Goal: Transaction & Acquisition: Purchase product/service

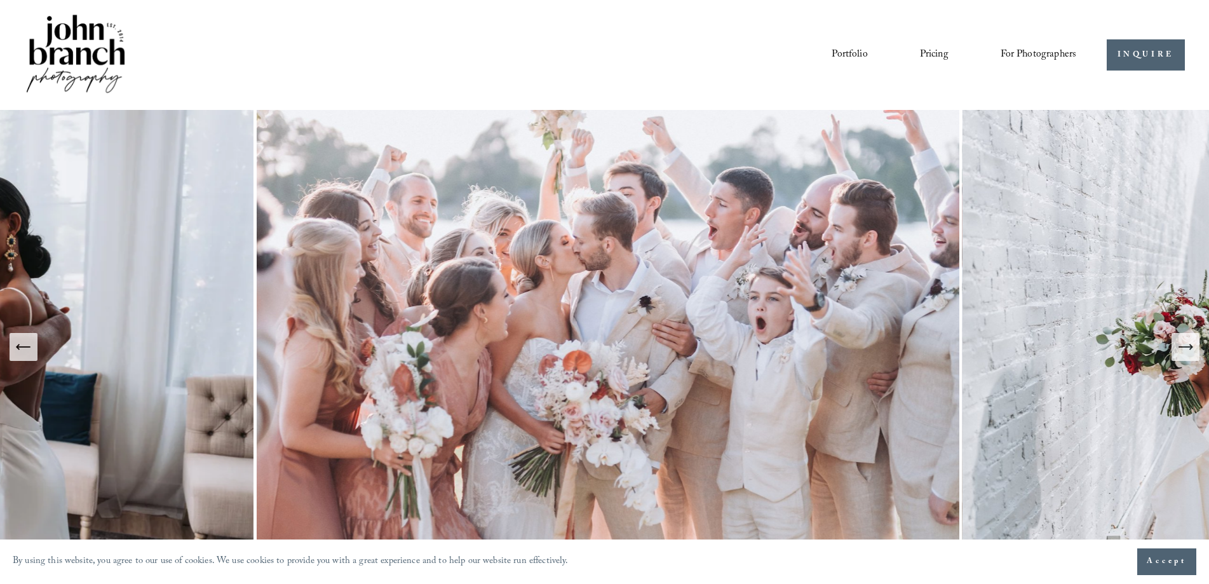
click at [855, 56] on link "Portfolio" at bounding box center [850, 55] width 36 height 22
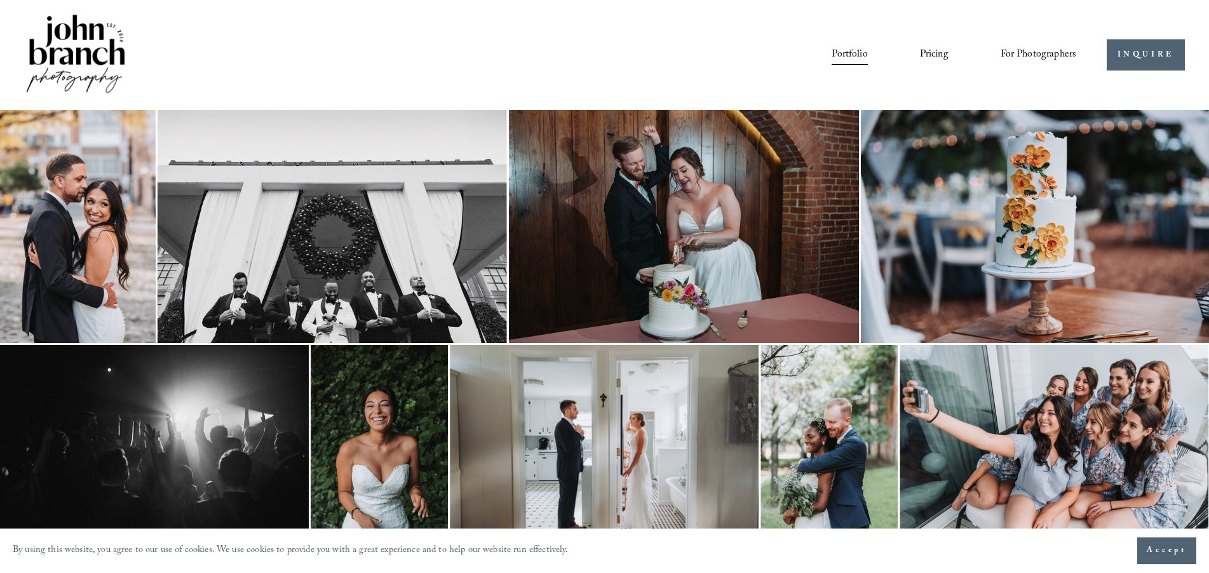
drag, startPoint x: 679, startPoint y: 230, endPoint x: 585, endPoint y: 56, distance: 197.8
click at [585, 56] on div "Portfolio Pricing For Photographers Presets Education Courses Blog" at bounding box center [616, 55] width 919 height 22
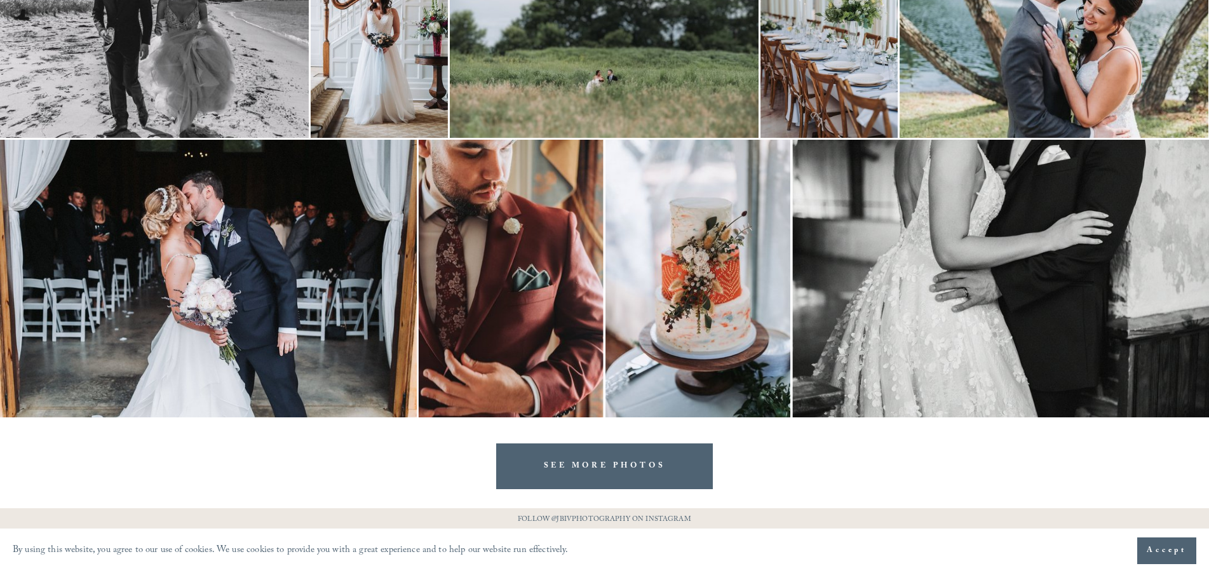
scroll to position [2568, 0]
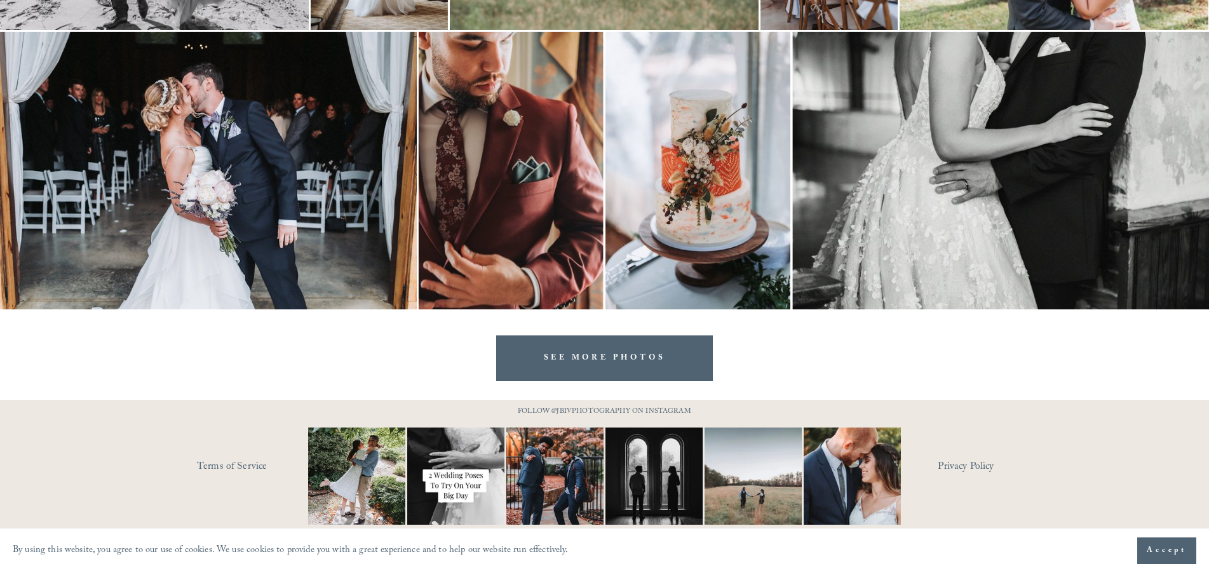
click at [594, 358] on link "SEE MORE PHOTOS" at bounding box center [604, 357] width 217 height 45
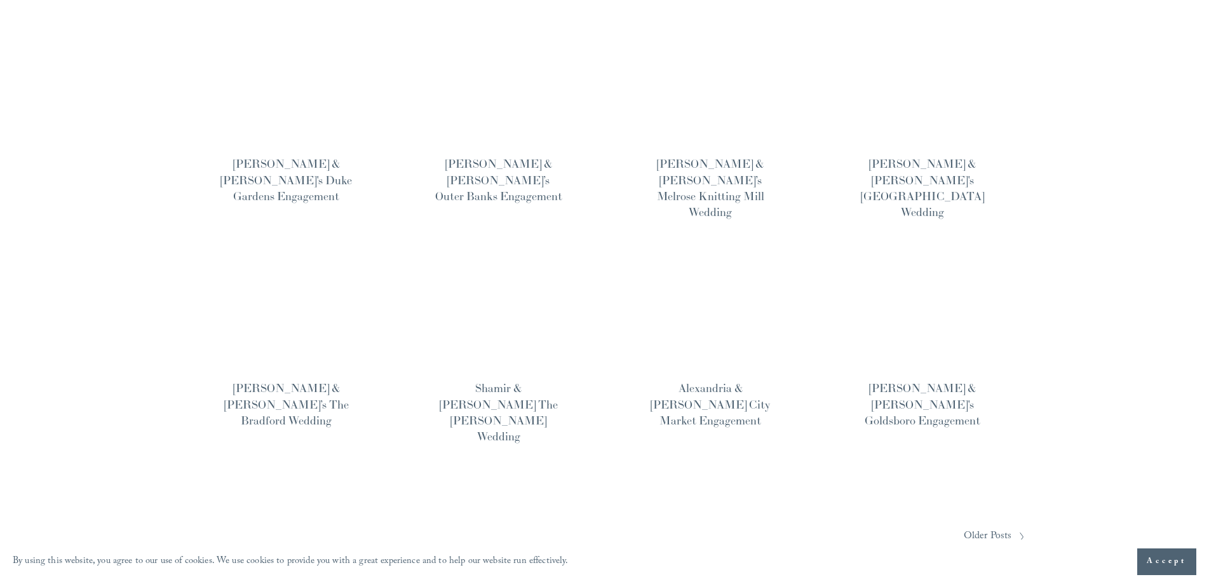
scroll to position [889, 0]
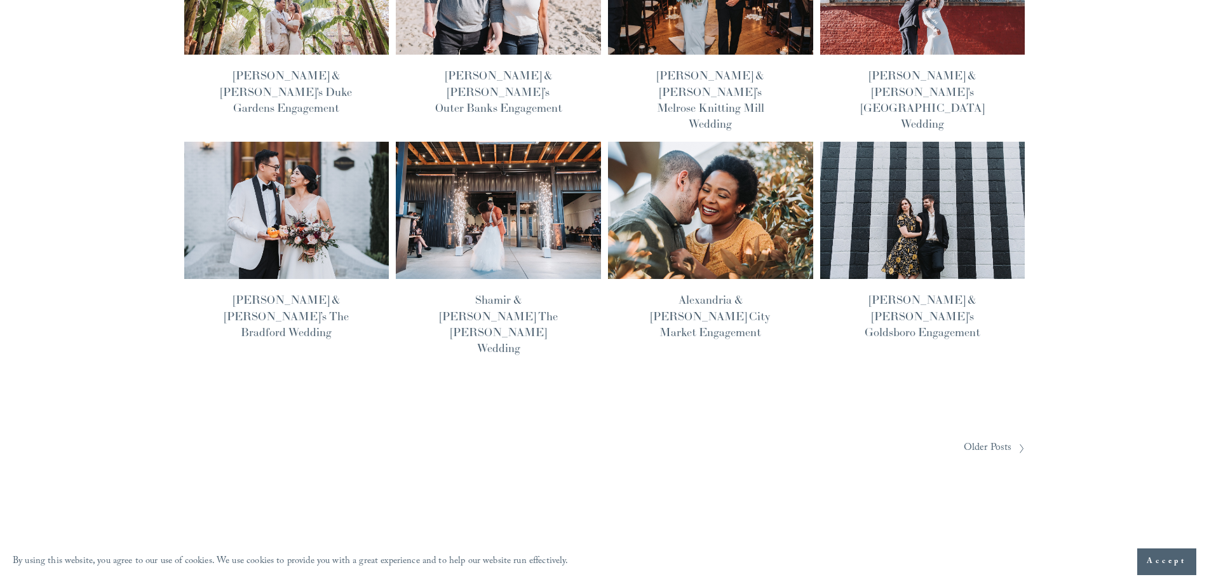
click at [724, 141] on img at bounding box center [710, 210] width 207 height 138
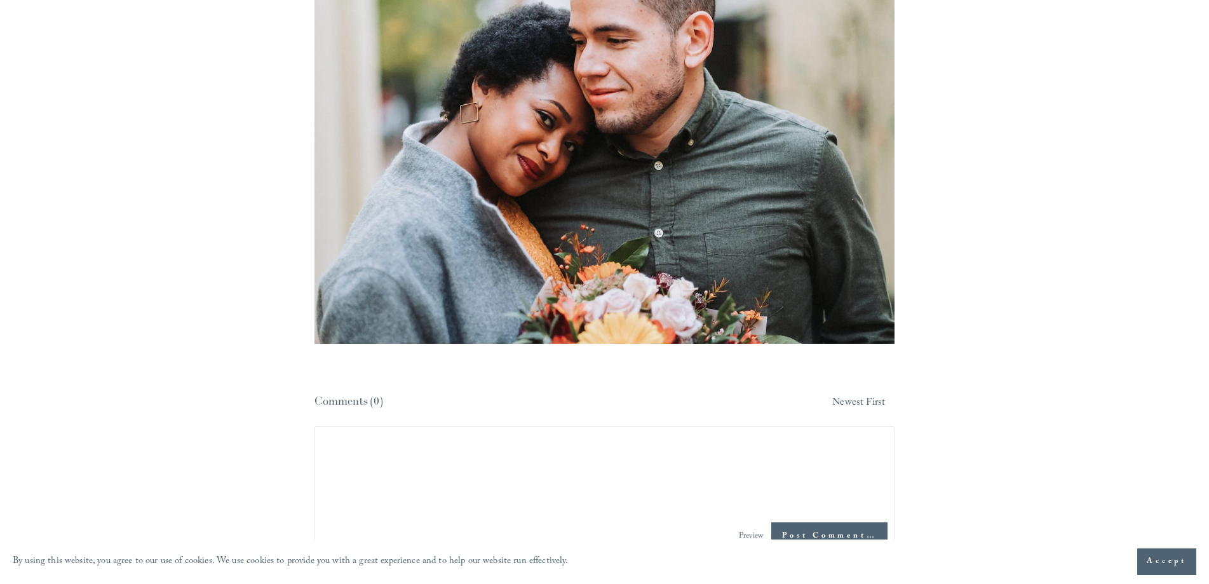
scroll to position [6098, 0]
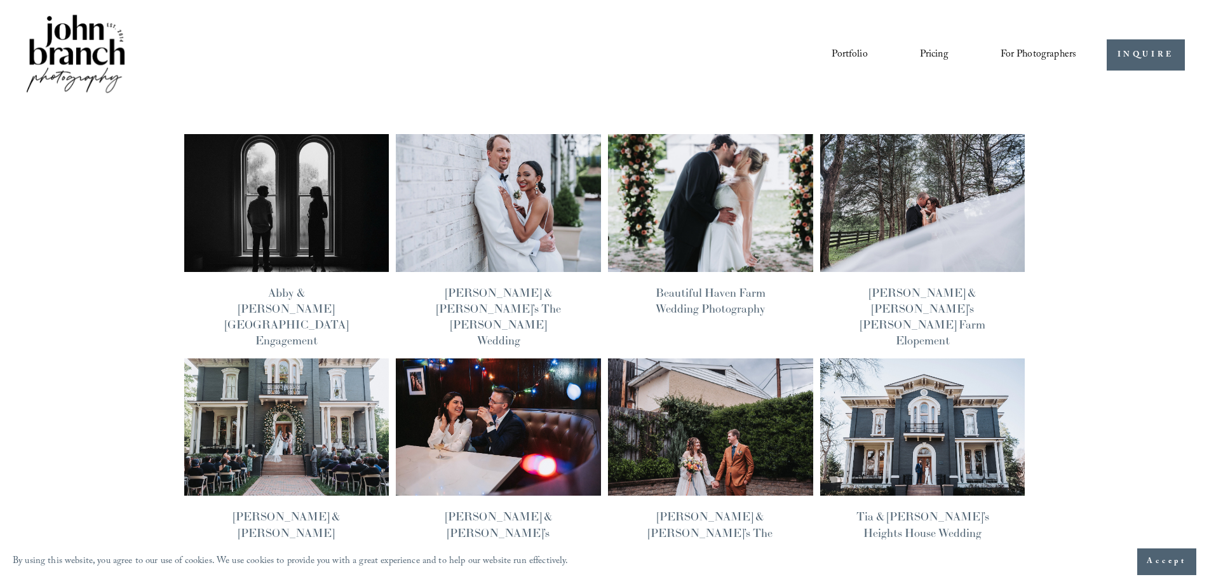
click at [500, 391] on img at bounding box center [498, 427] width 207 height 138
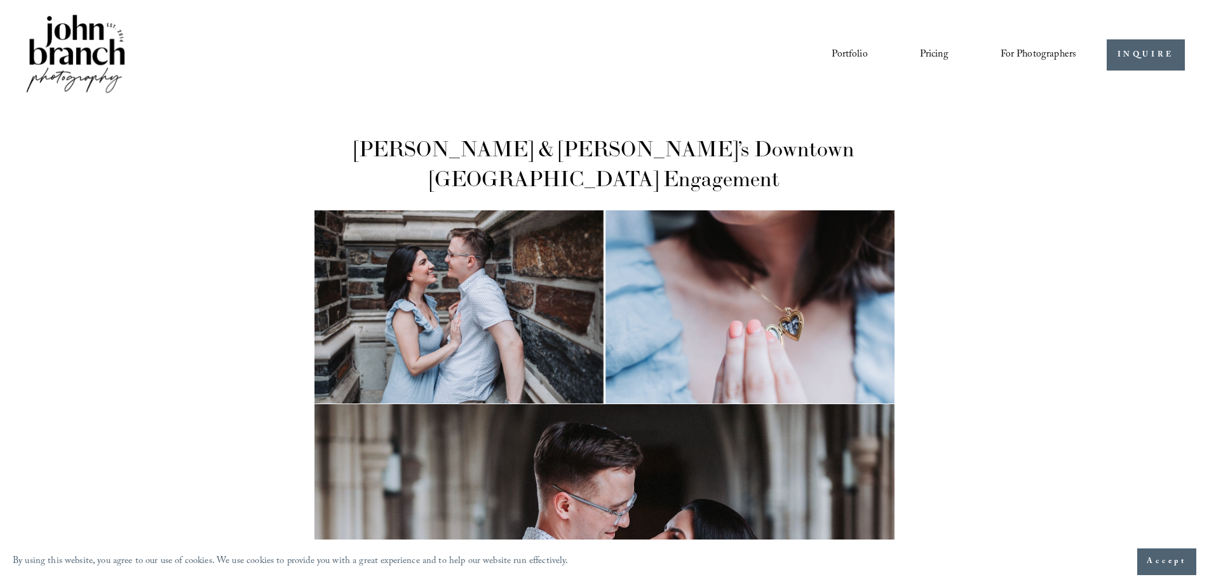
click at [920, 58] on link "Pricing" at bounding box center [934, 55] width 29 height 22
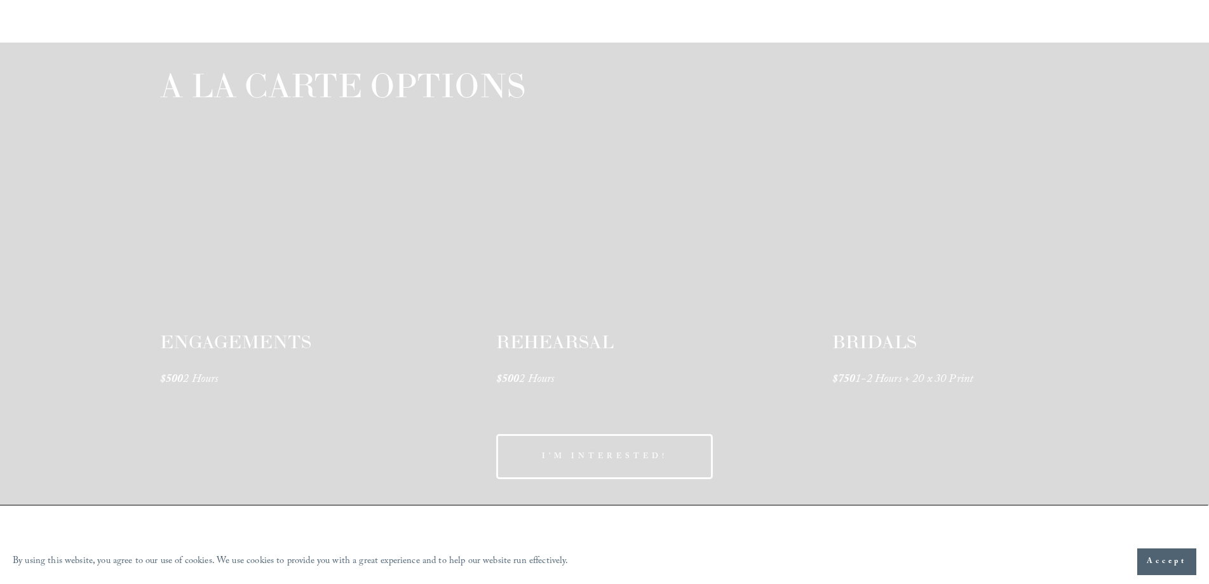
scroll to position [1969, 0]
